Goal: Find specific page/section: Find specific page/section

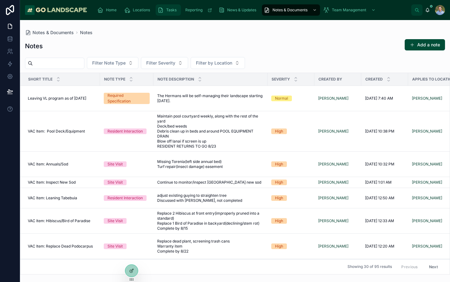
click at [170, 10] on span "Tasks" at bounding box center [171, 10] width 10 height 5
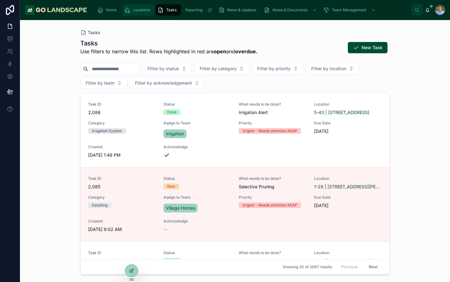
click at [142, 9] on span "Locations" at bounding box center [141, 10] width 17 height 5
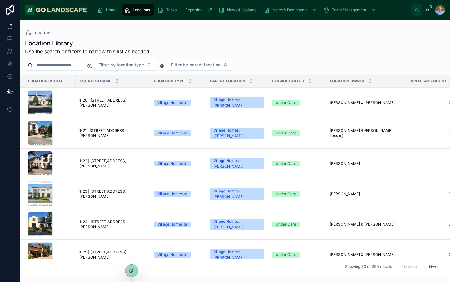
click at [70, 66] on input "text" at bounding box center [58, 65] width 51 height 9
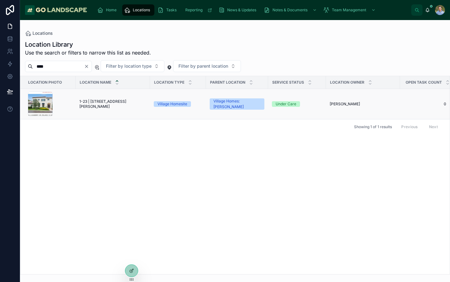
type input "****"
click at [165, 104] on div "Village Homesite" at bounding box center [173, 104] width 30 height 6
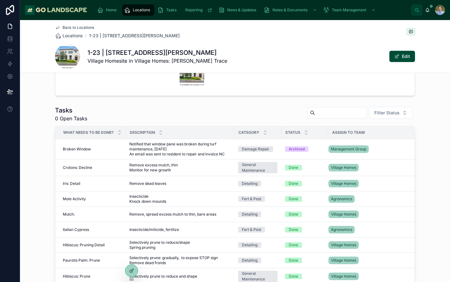
scroll to position [234, 0]
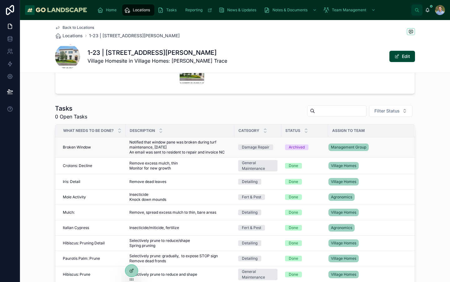
click at [149, 143] on span "Notified that window pane was broken during turf maintenance, [DATE] An email w…" at bounding box center [179, 147] width 101 height 15
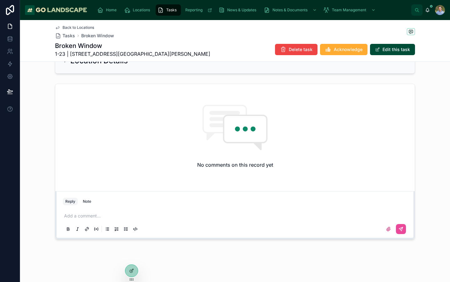
scroll to position [345, 0]
click at [401, 228] on icon at bounding box center [401, 228] width 5 height 5
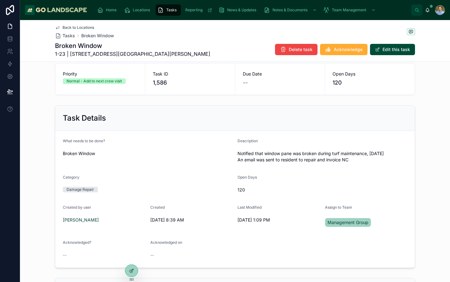
scroll to position [36, 0]
